Goal: Information Seeking & Learning: Learn about a topic

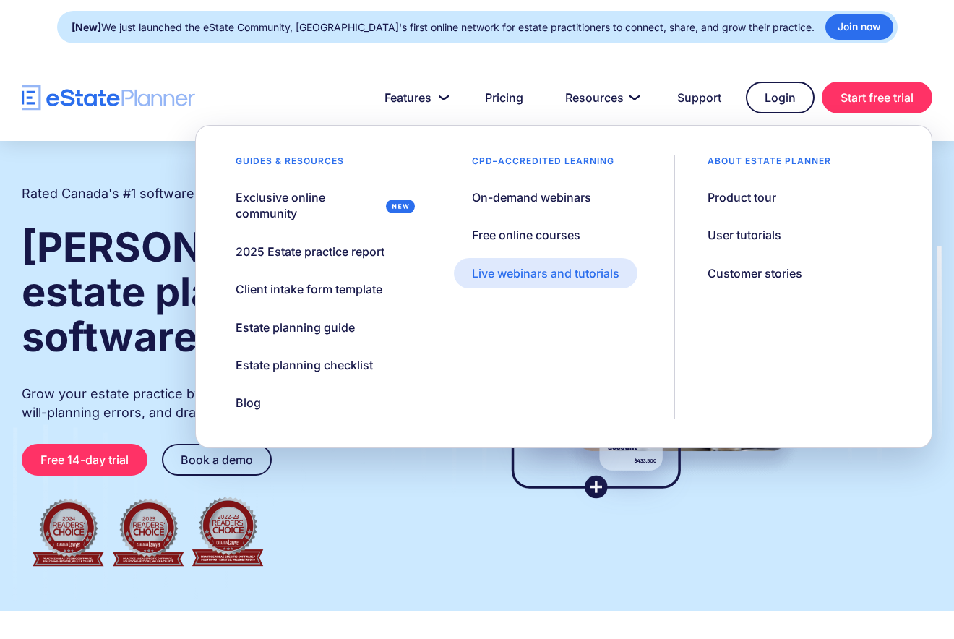
click at [508, 277] on div "Live webinars and tutorials" at bounding box center [545, 273] width 147 height 16
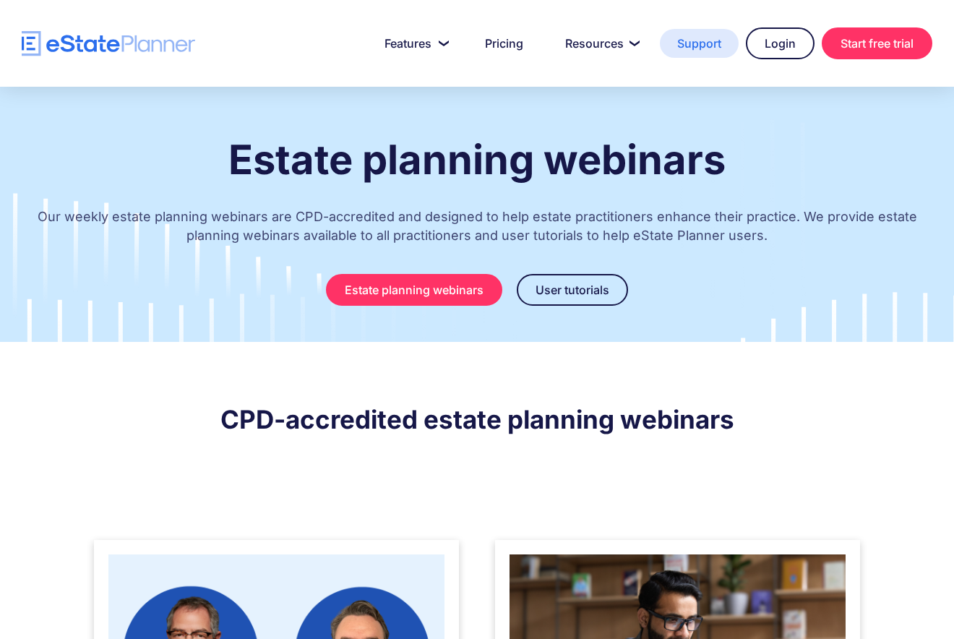
click at [710, 49] on link "Support" at bounding box center [699, 43] width 79 height 29
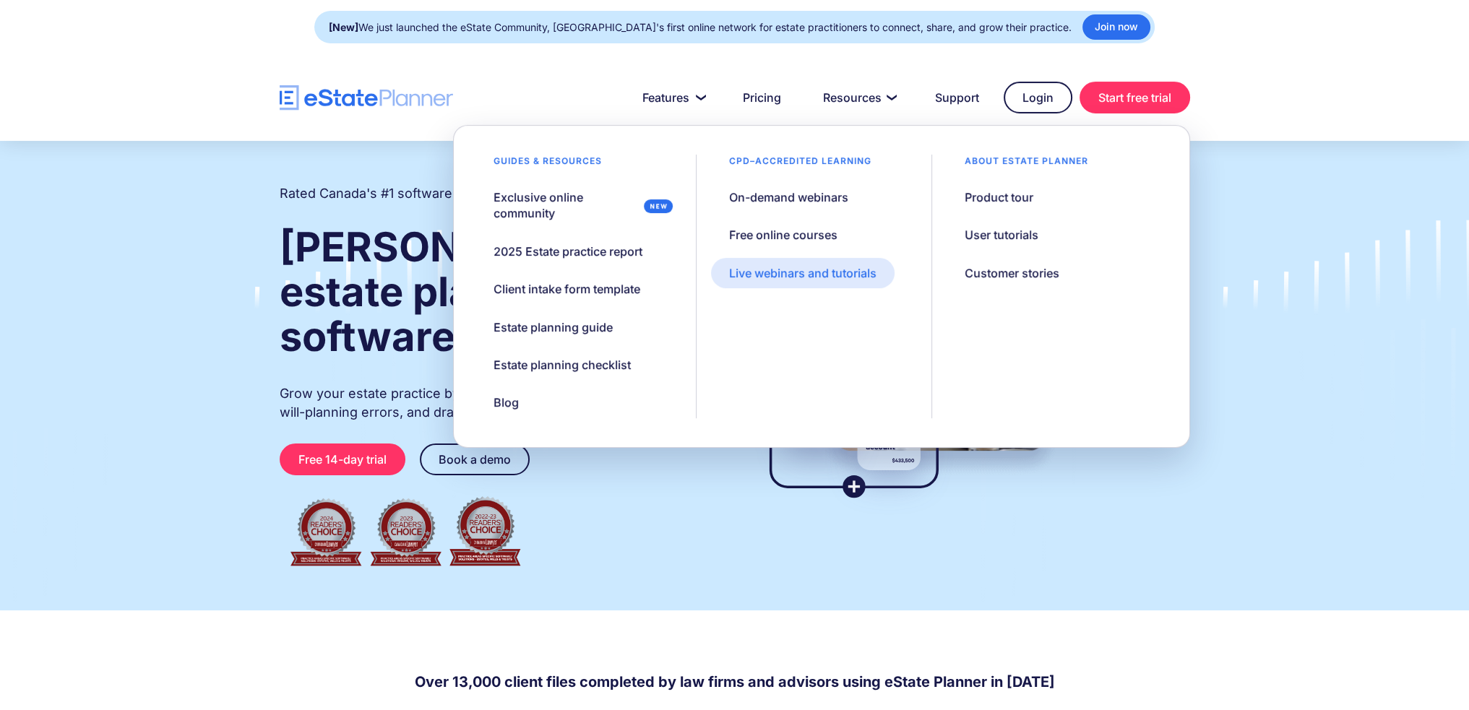
click at [749, 263] on link "Live webinars and tutorials" at bounding box center [803, 273] width 184 height 30
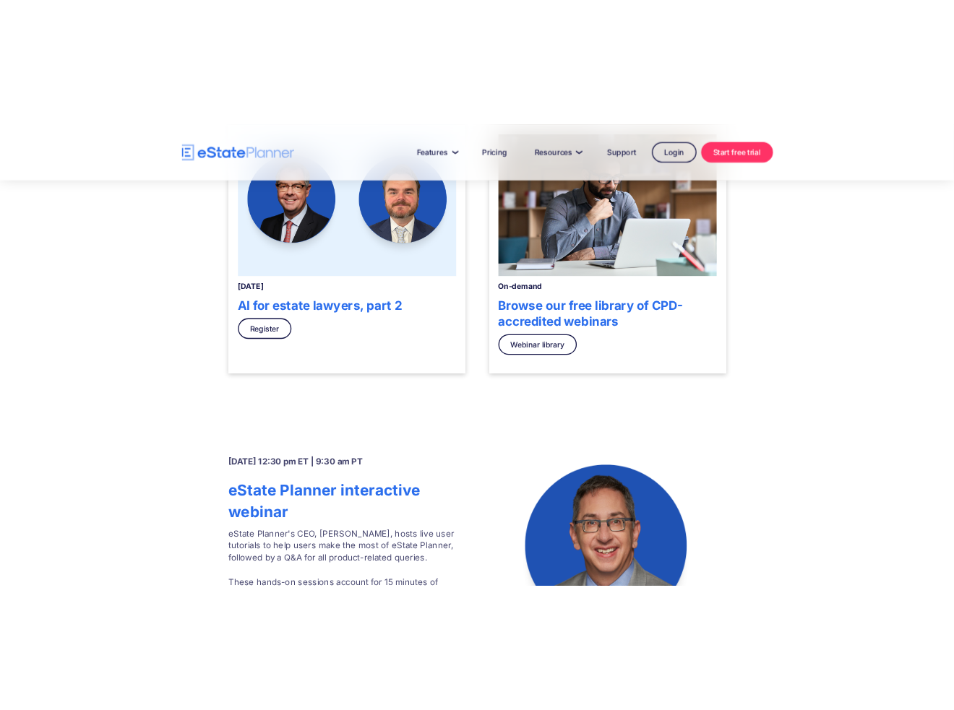
scroll to position [434, 0]
